Goal: Browse casually

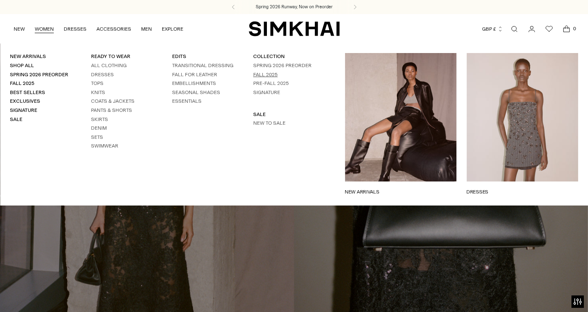
click at [265, 72] on link "Fall 2025" at bounding box center [265, 75] width 24 height 6
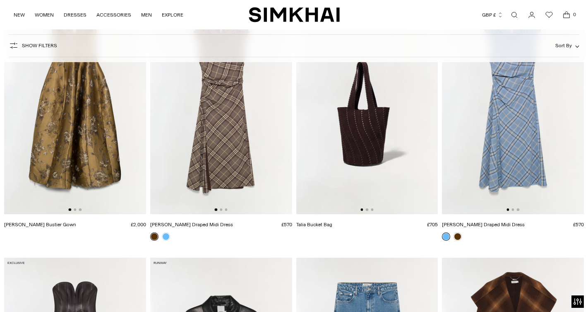
scroll to position [731, 0]
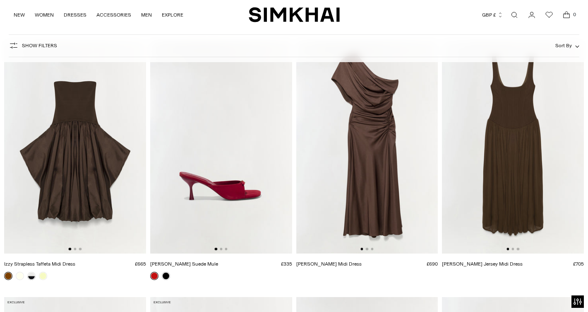
scroll to position [1105, 0]
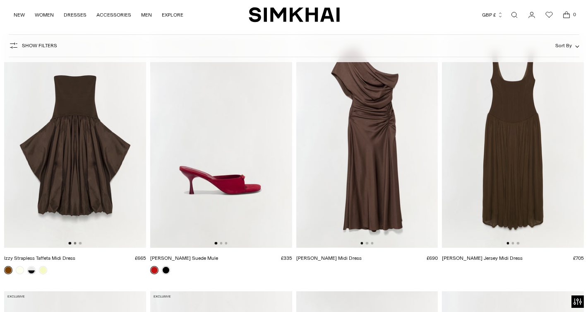
click at [75, 243] on button "Go to slide 2" at bounding box center [75, 243] width 2 height 2
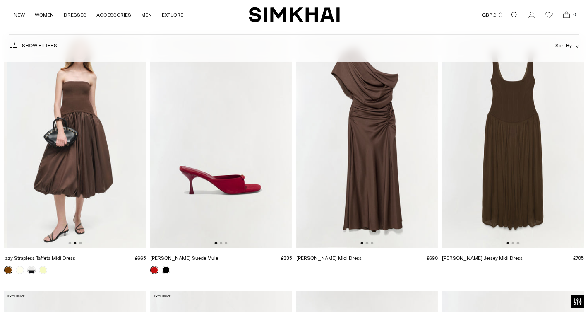
scroll to position [0, 142]
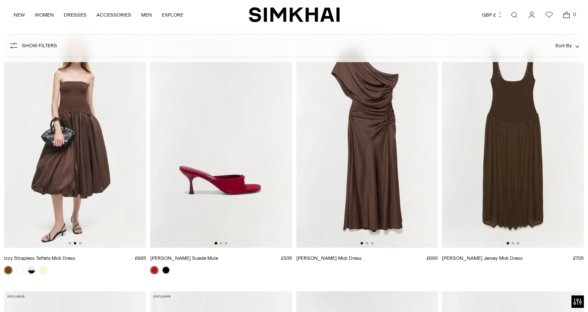
click at [82, 243] on img at bounding box center [75, 141] width 142 height 213
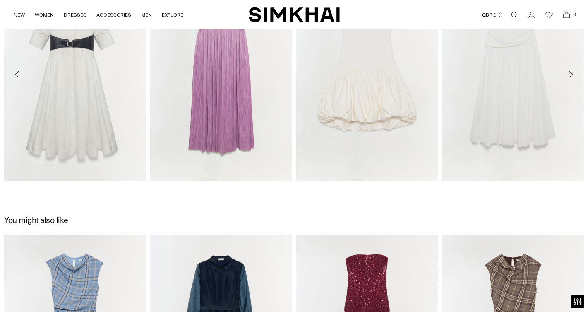
scroll to position [904, 0]
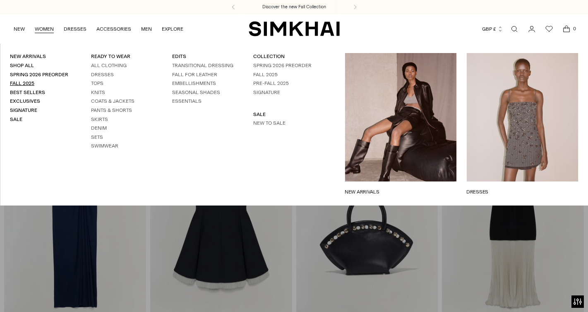
click at [22, 83] on link "Fall 2025" at bounding box center [22, 83] width 24 height 6
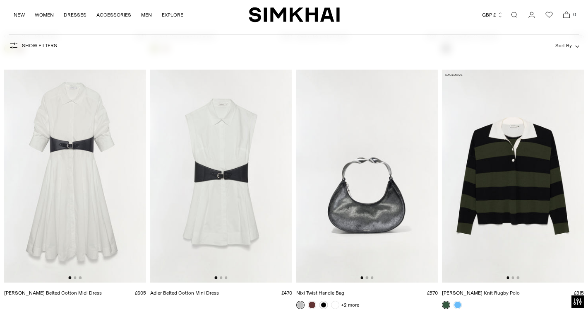
scroll to position [5893, 0]
